Goal: Information Seeking & Learning: Learn about a topic

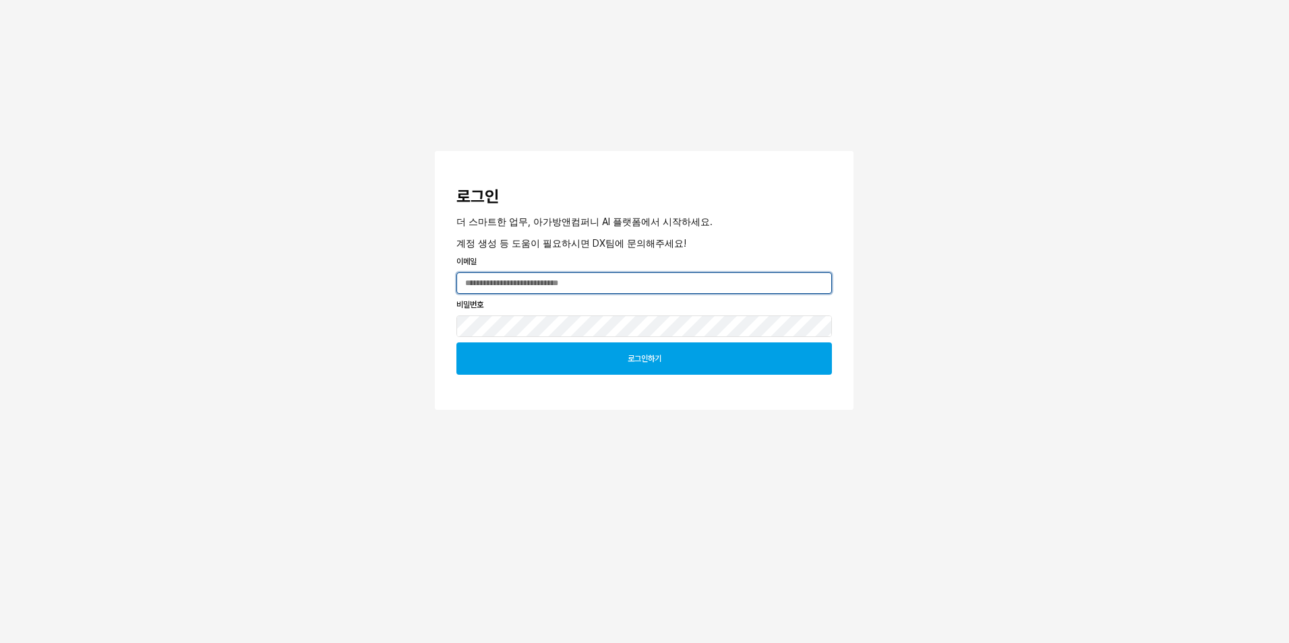
type input "**********"
click at [669, 364] on div "로그인하기" at bounding box center [643, 358] width 363 height 31
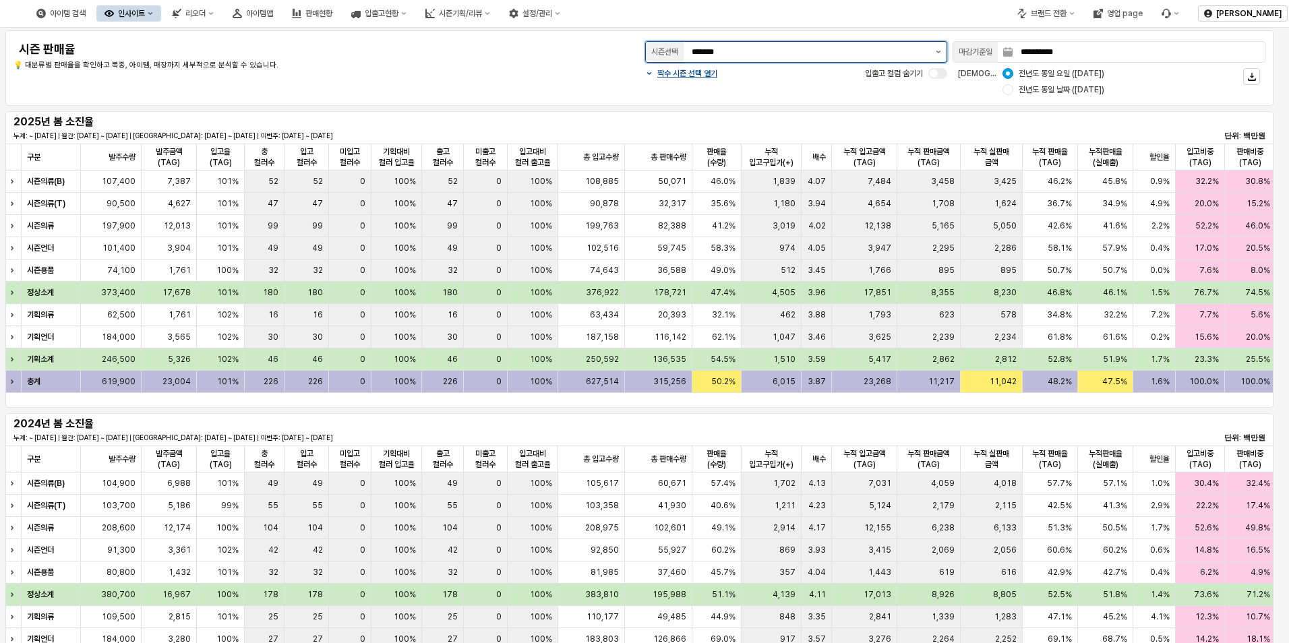
click at [936, 49] on button "제안 사항 표시" at bounding box center [938, 52] width 16 height 20
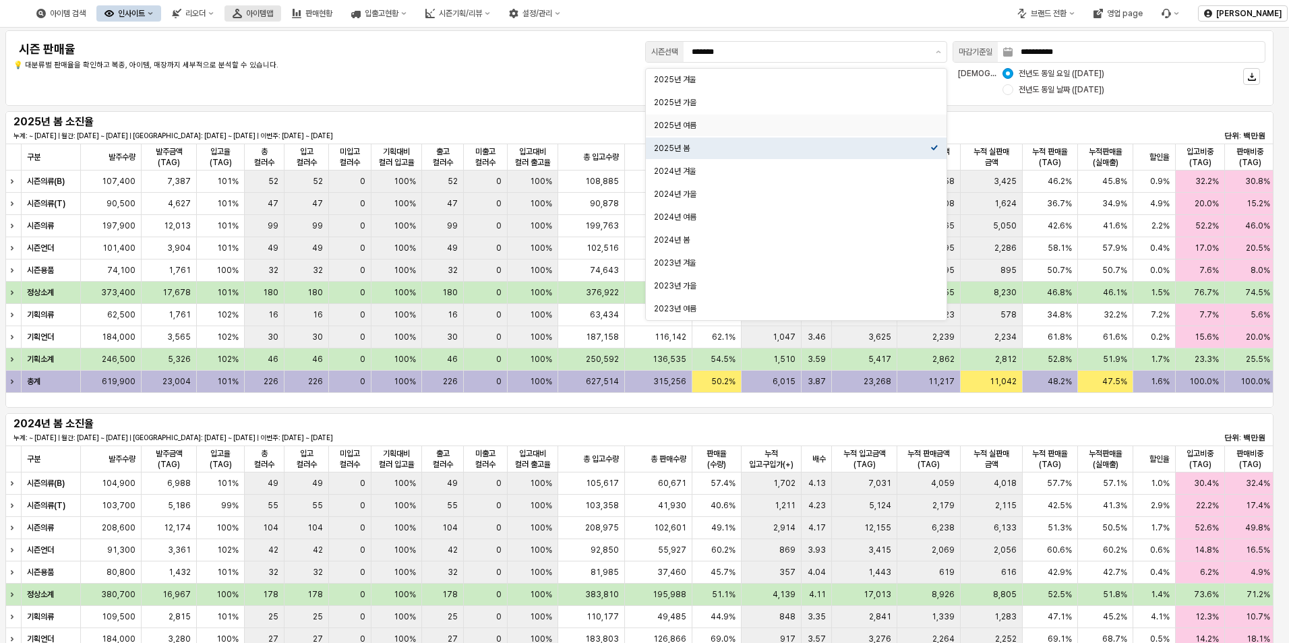
click at [273, 15] on div "아이템맵" at bounding box center [259, 13] width 27 height 9
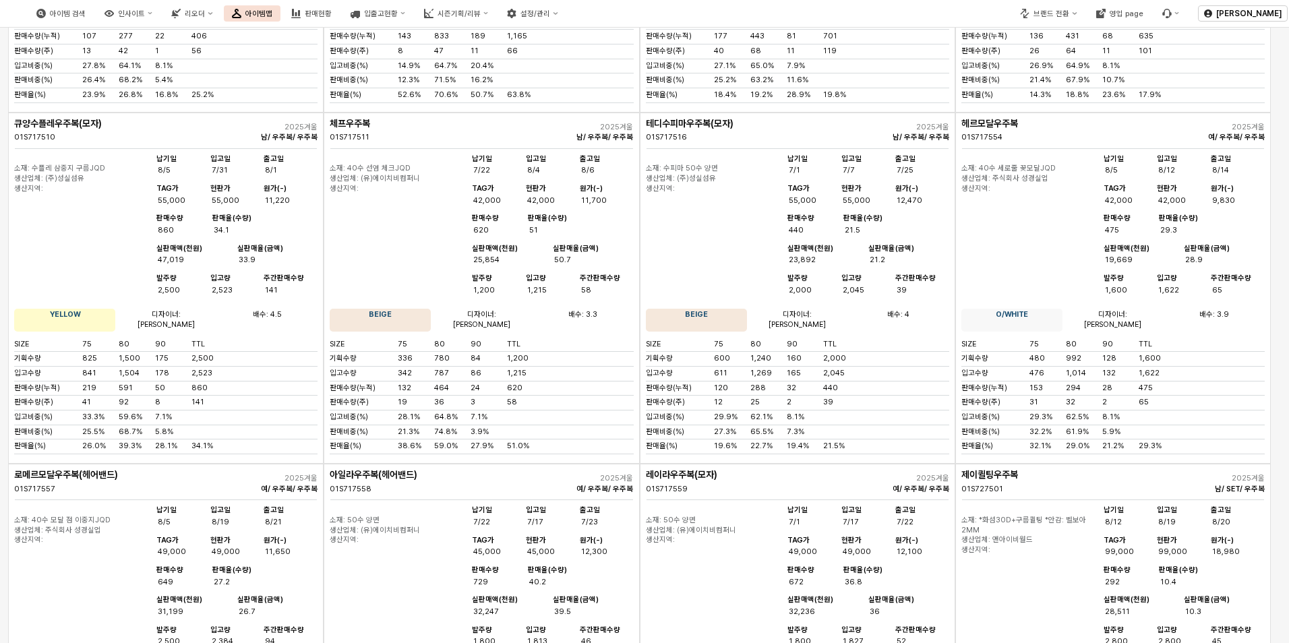
scroll to position [2697, 0]
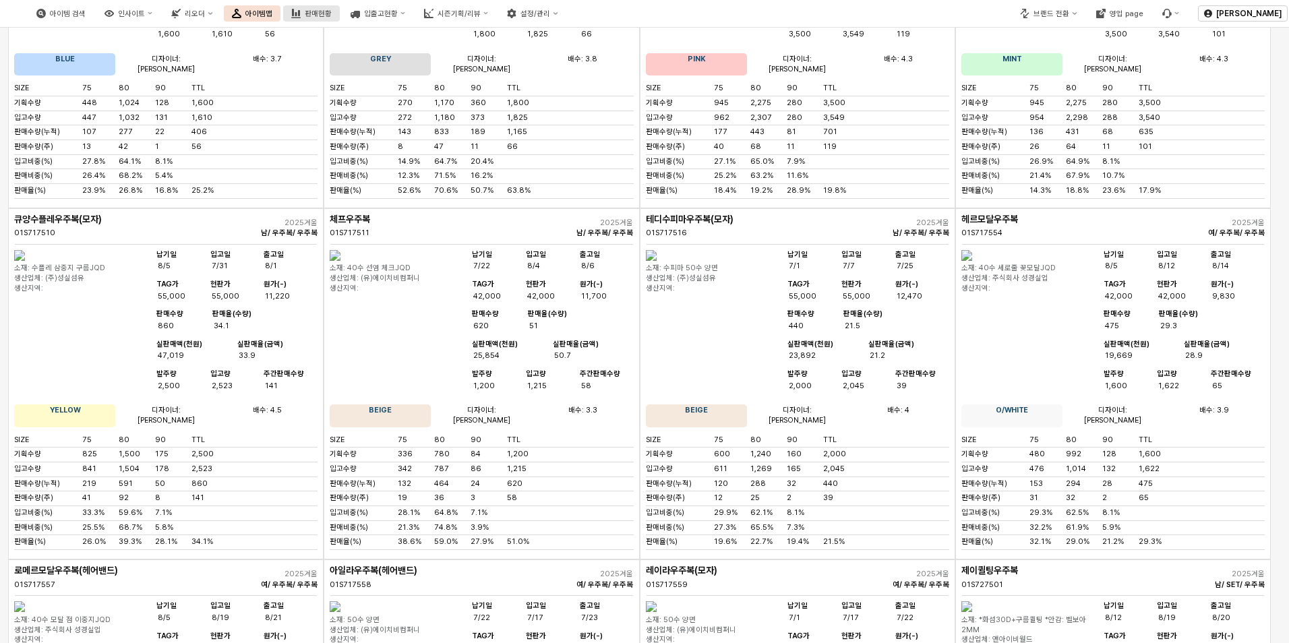
click at [332, 16] on div "판매현황" at bounding box center [318, 13] width 27 height 9
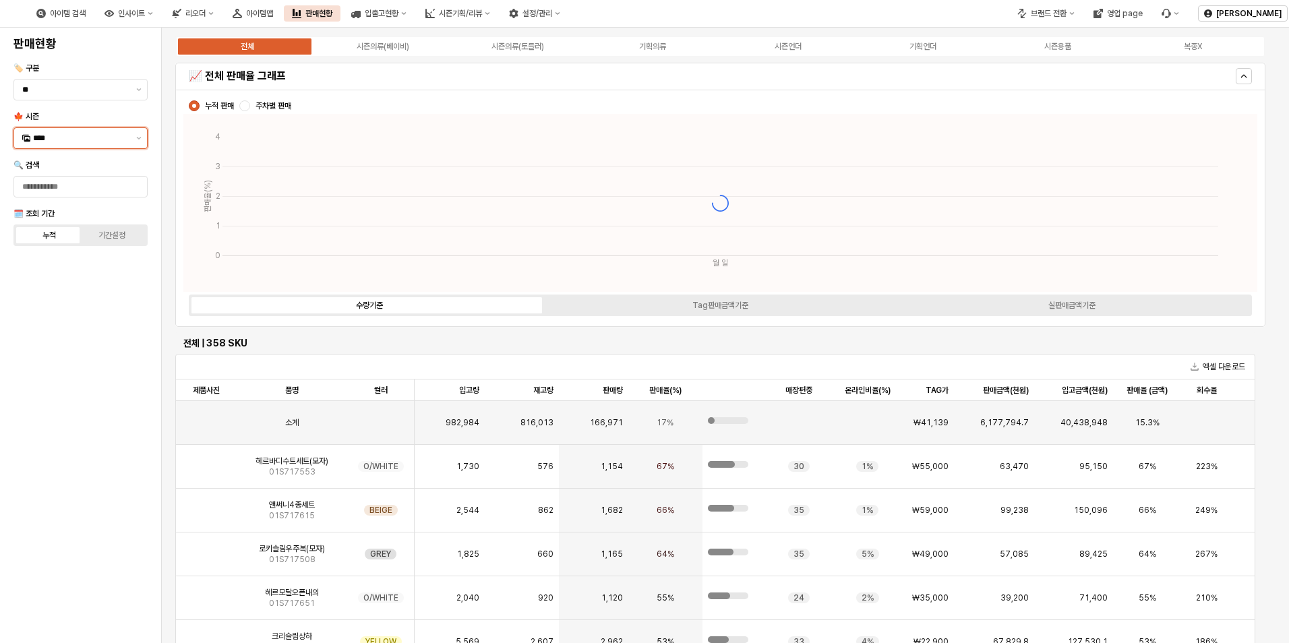
click at [62, 136] on input "****" at bounding box center [80, 137] width 95 height 13
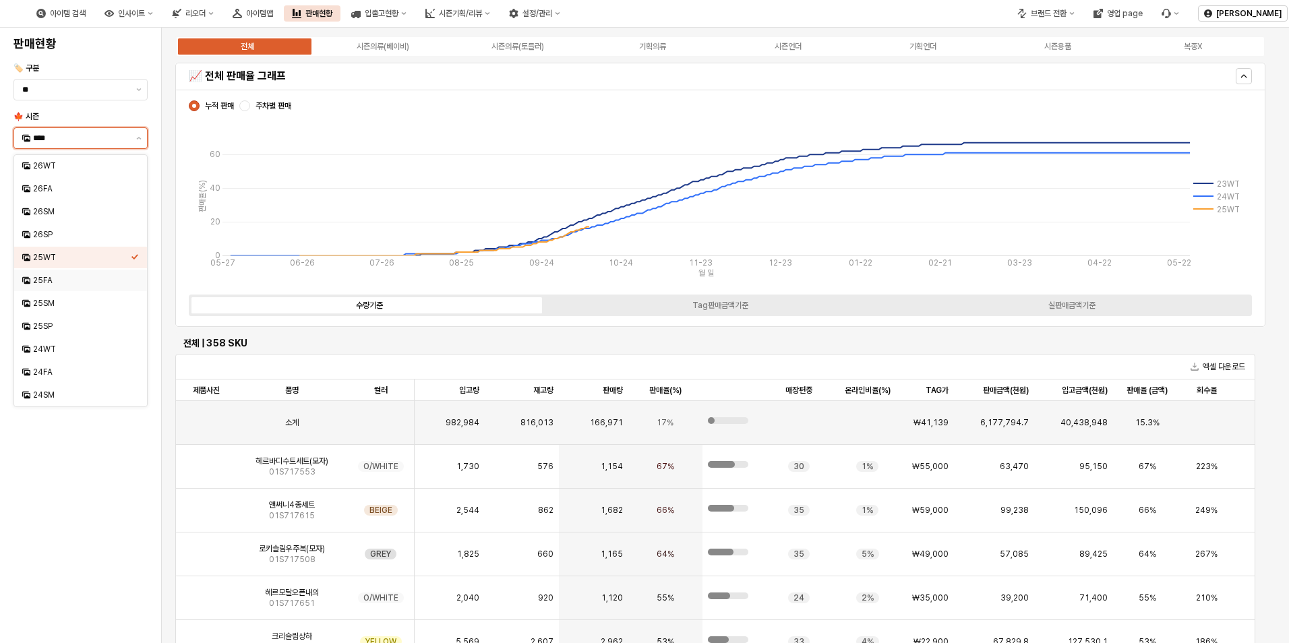
click at [44, 275] on div "25FA" at bounding box center [82, 280] width 98 height 11
type input "****"
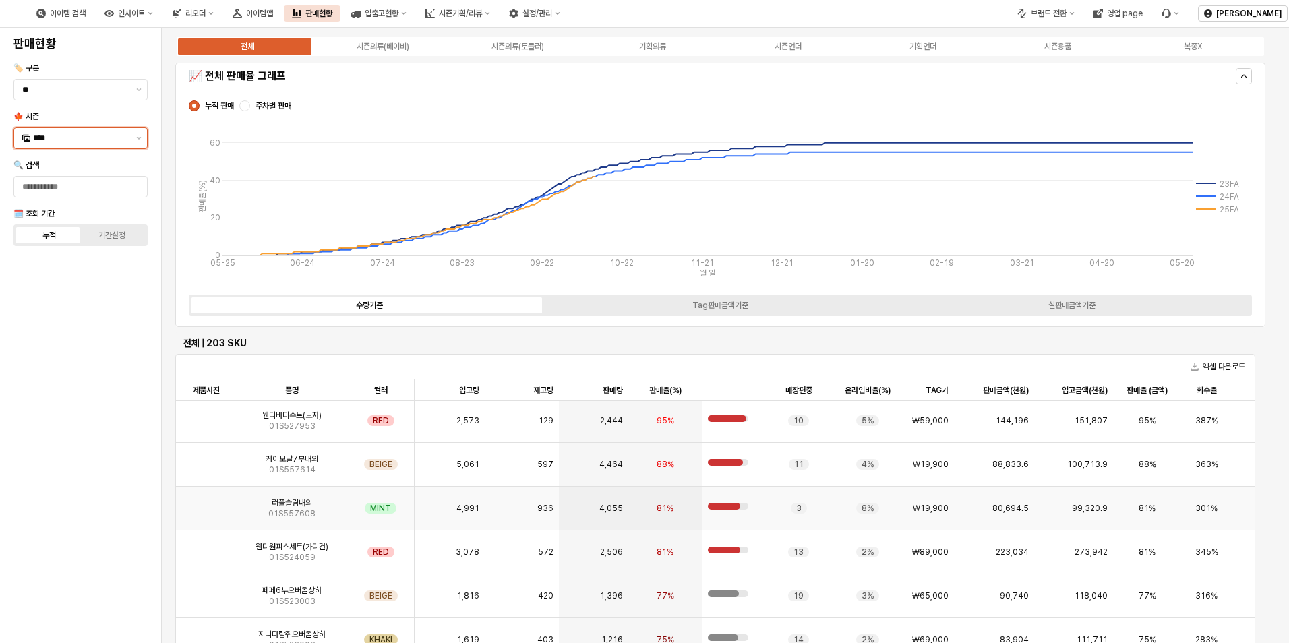
scroll to position [67, 0]
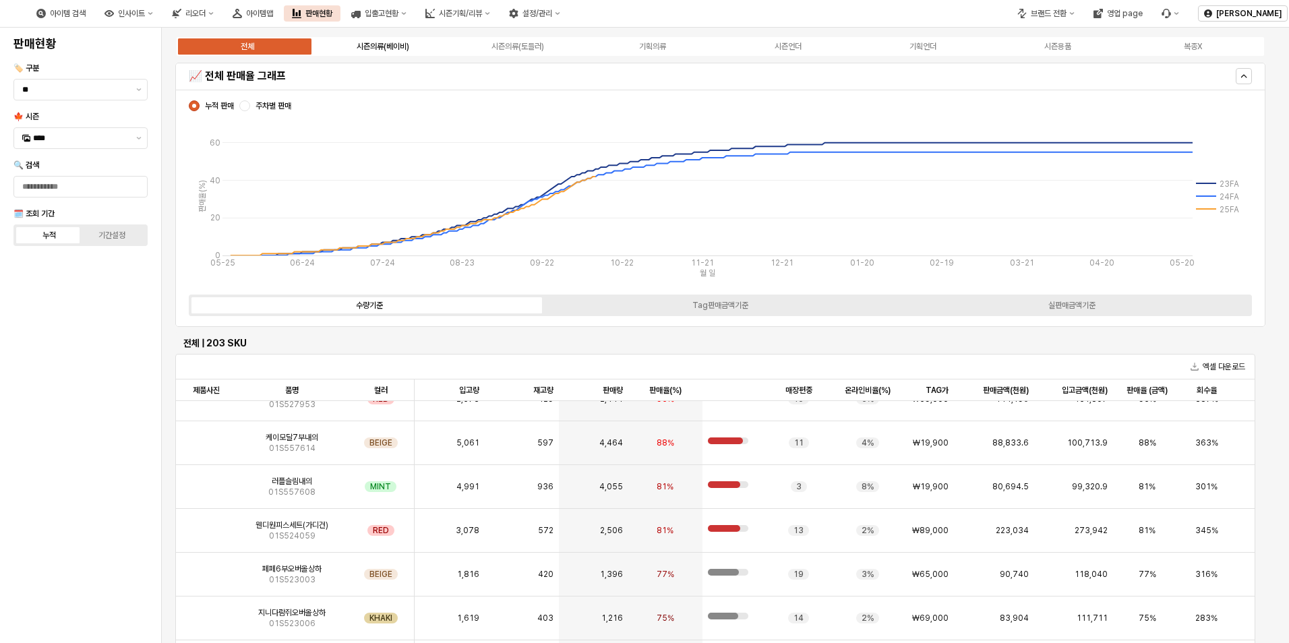
click at [401, 46] on div "시즌의류(베이비)" at bounding box center [383, 46] width 53 height 9
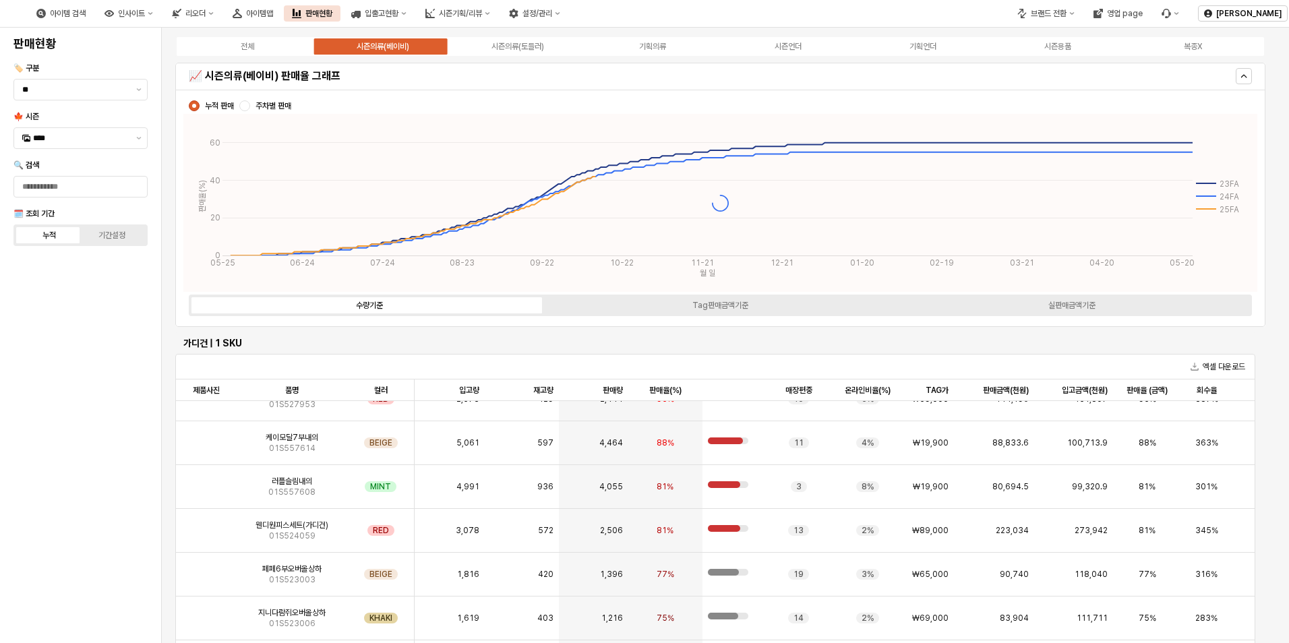
scroll to position [0, 0]
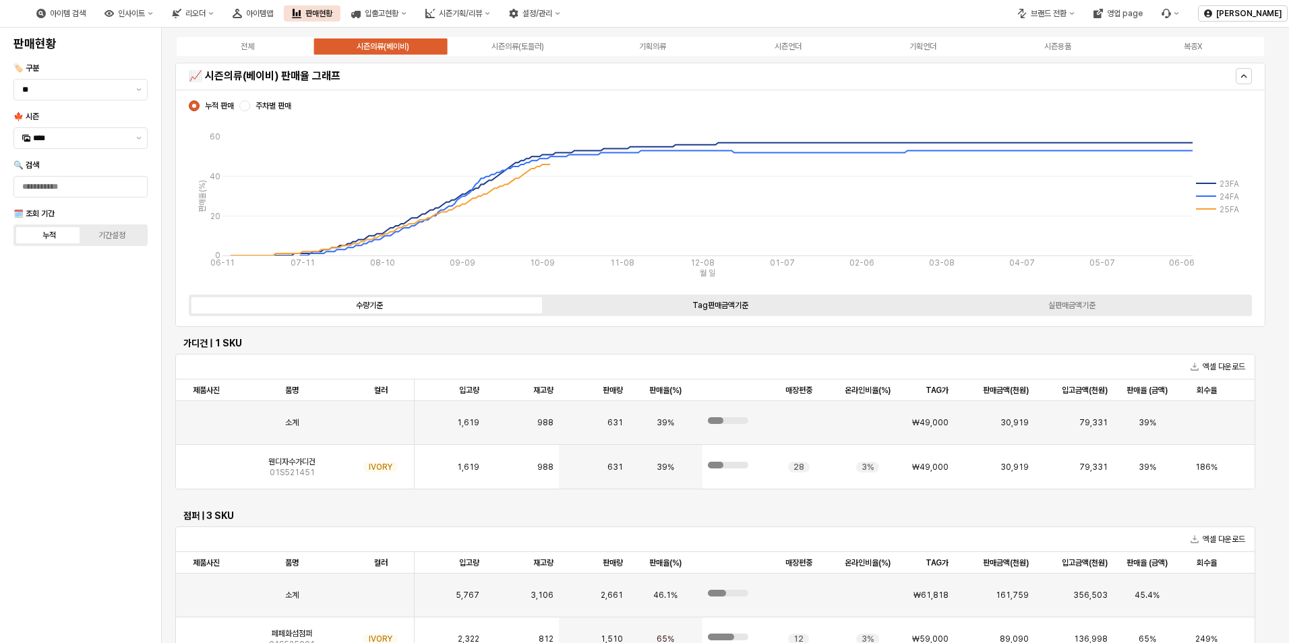
click at [772, 305] on label "Tag판매금액기준" at bounding box center [720, 305] width 351 height 12
click at [466, 304] on label "수량기준" at bounding box center [368, 305] width 351 height 12
click at [1080, 301] on div "실판매금액기준" at bounding box center [1071, 305] width 47 height 9
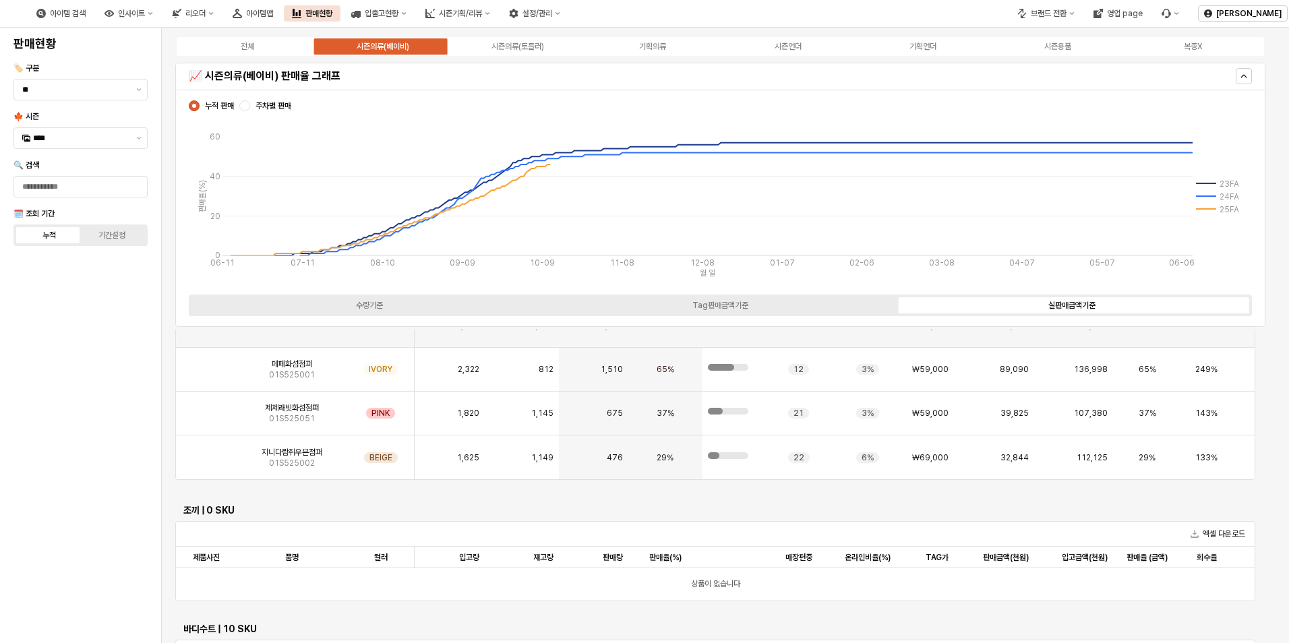
click at [391, 313] on div "수량기준 Tag판매금액기준 실판매금액기준" at bounding box center [720, 306] width 1063 height 22
click at [376, 307] on div "수량기준" at bounding box center [369, 305] width 27 height 9
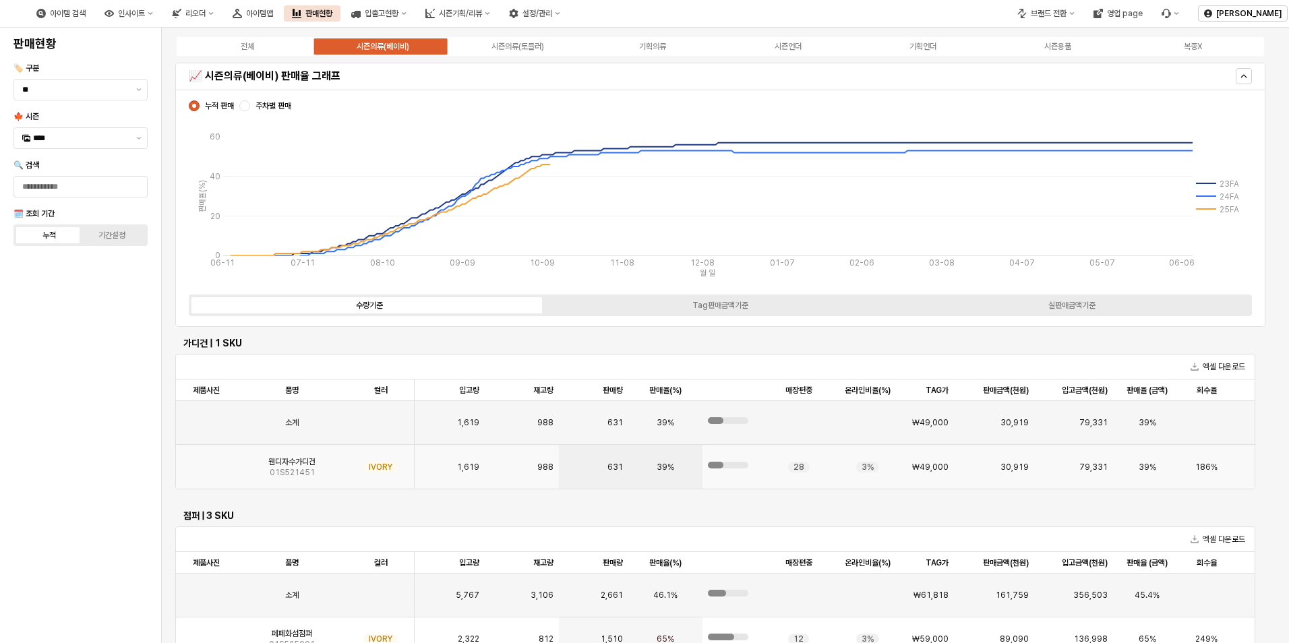
scroll to position [67, 0]
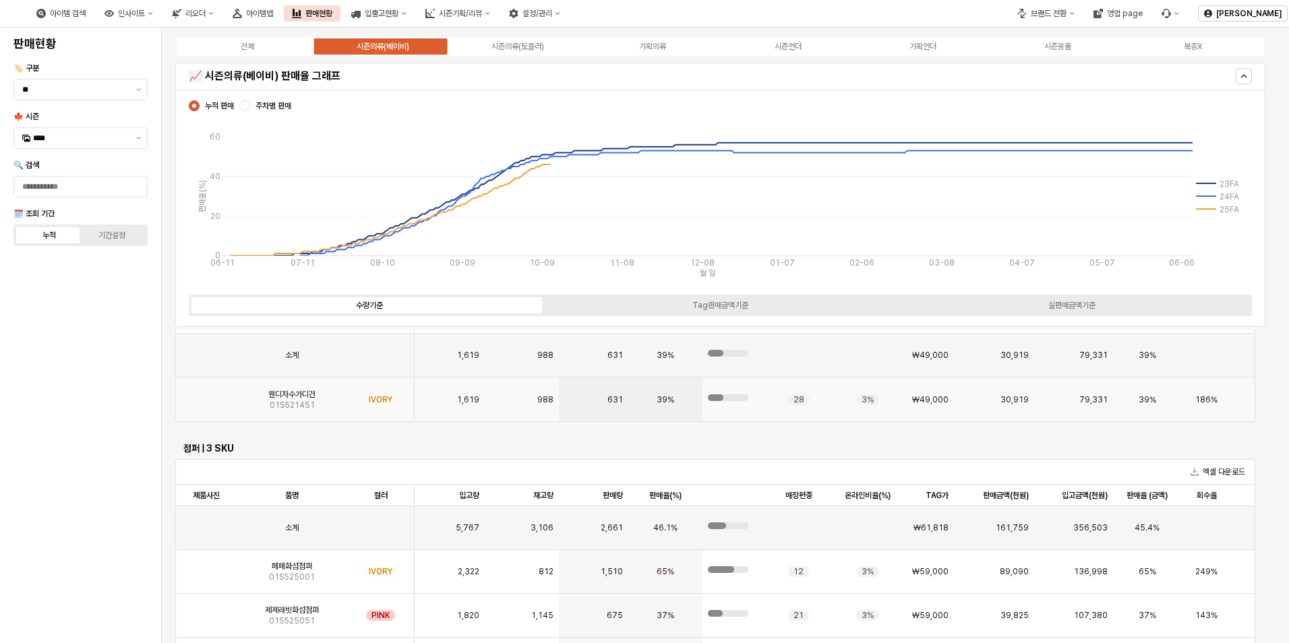
click at [206, 394] on img "App Frame" at bounding box center [206, 394] width 0 height 0
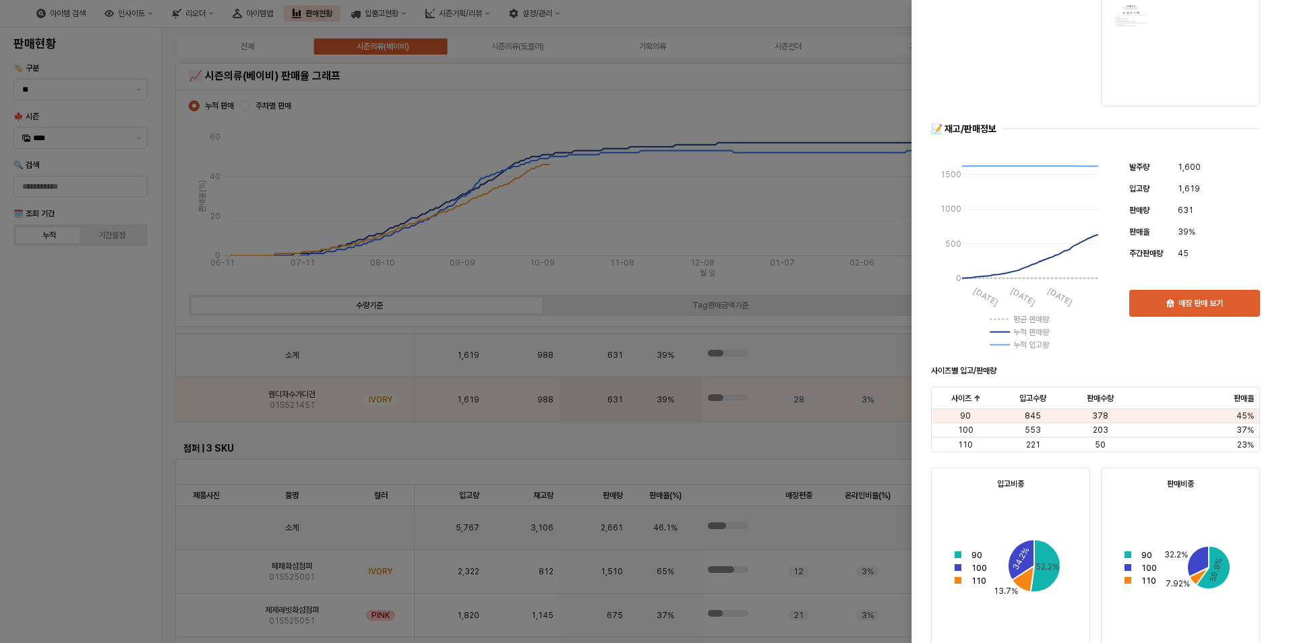
scroll to position [135, 0]
click at [256, 454] on div at bounding box center [644, 321] width 1289 height 643
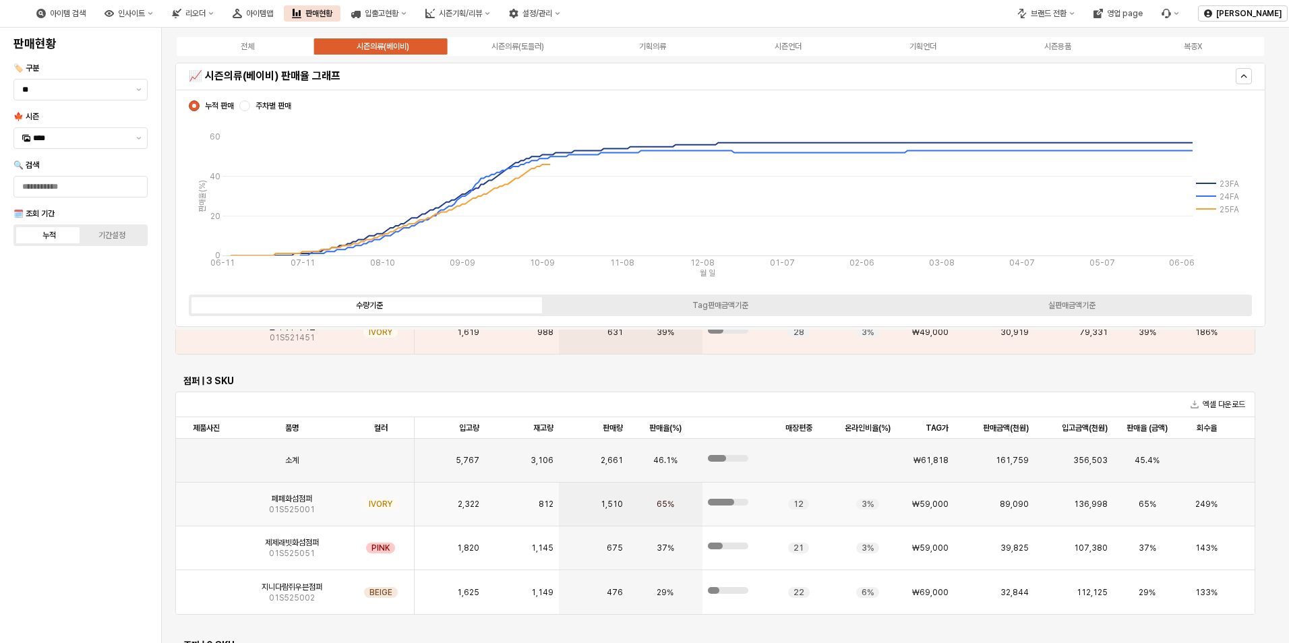
click at [206, 499] on img "App Frame" at bounding box center [206, 499] width 0 height 0
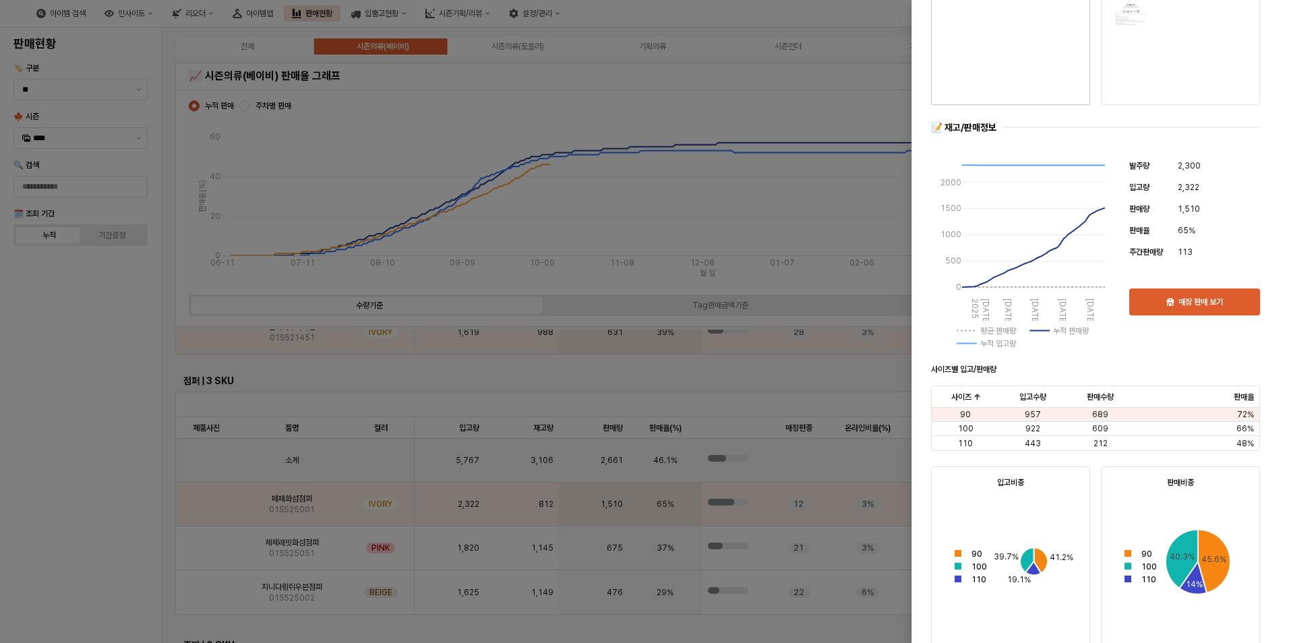
click at [326, 551] on div at bounding box center [644, 321] width 1289 height 643
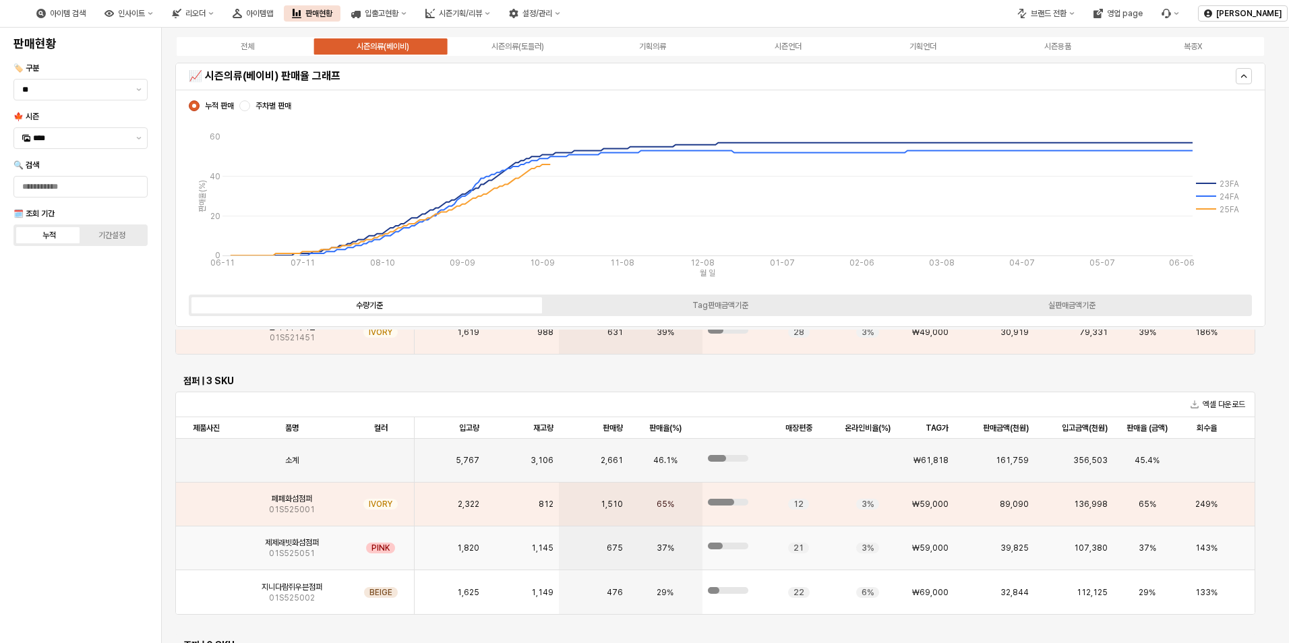
click at [206, 543] on img "App Frame" at bounding box center [206, 543] width 0 height 0
